Goal: Navigation & Orientation: Understand site structure

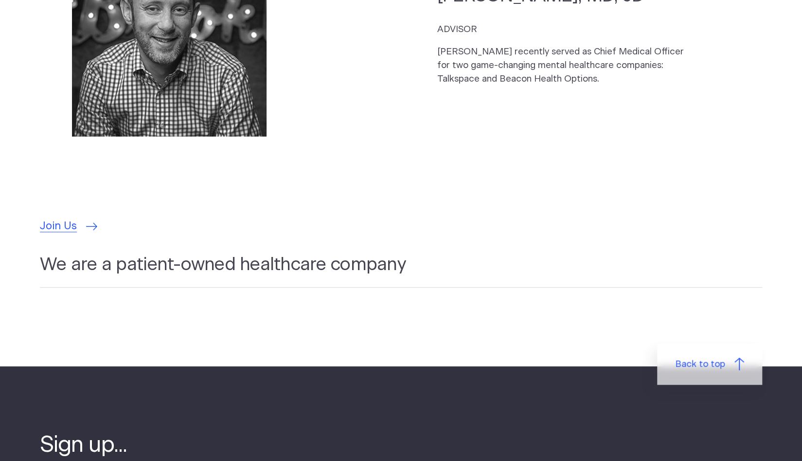
scroll to position [3172, 0]
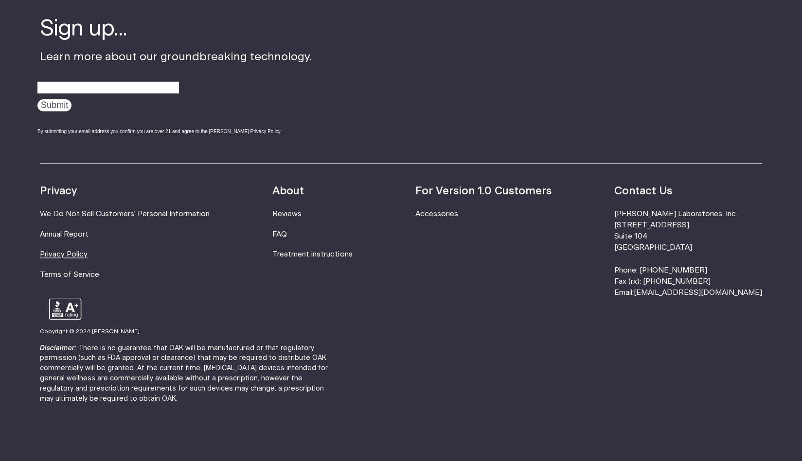
click at [74, 251] on link "Privacy Policy" at bounding box center [64, 254] width 48 height 7
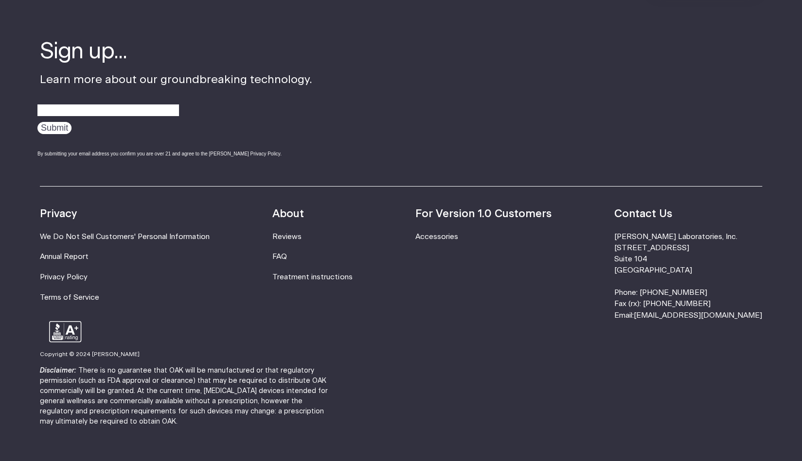
scroll to position [2243, 0]
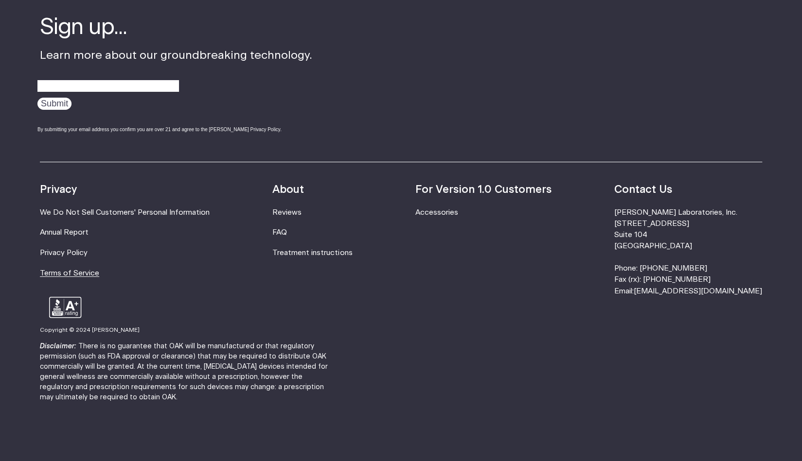
click at [58, 270] on link "Terms of Service" at bounding box center [69, 273] width 59 height 7
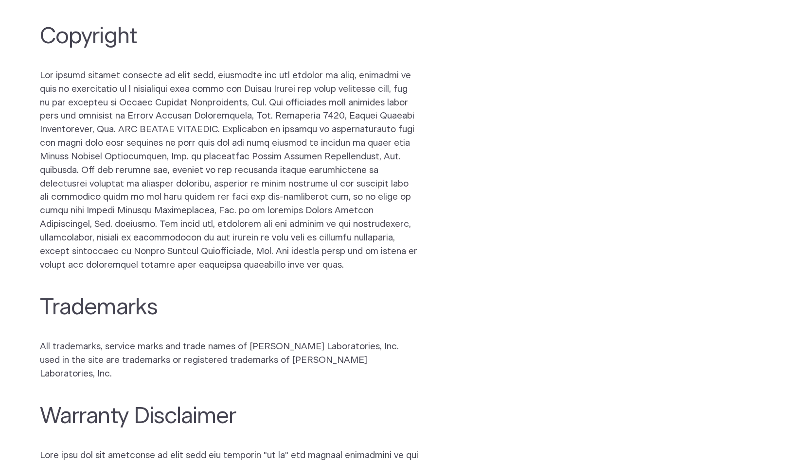
scroll to position [194, 0]
